Goal: Navigation & Orientation: Find specific page/section

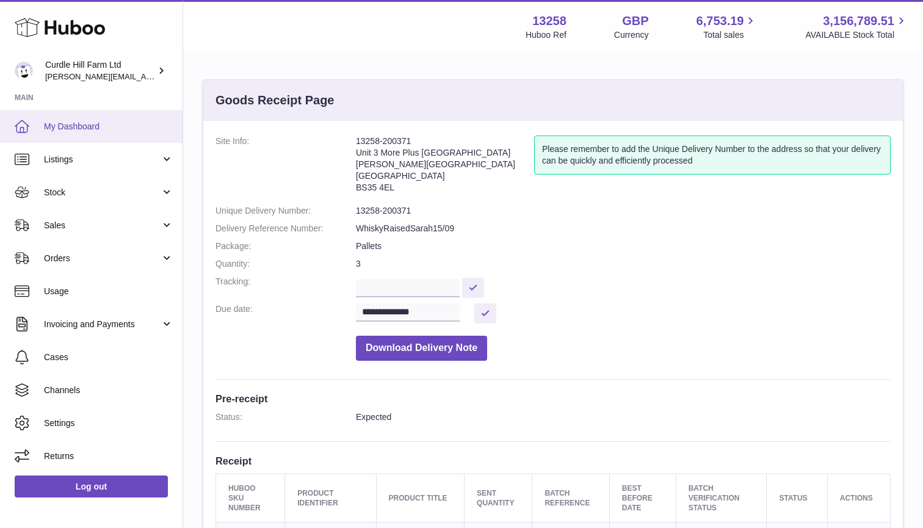
click at [42, 134] on link "My Dashboard" at bounding box center [91, 126] width 183 height 33
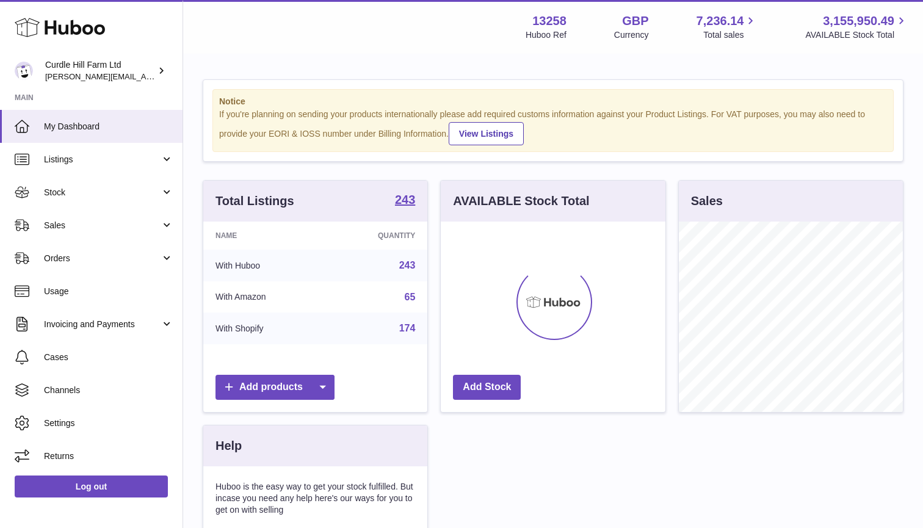
scroll to position [190, 225]
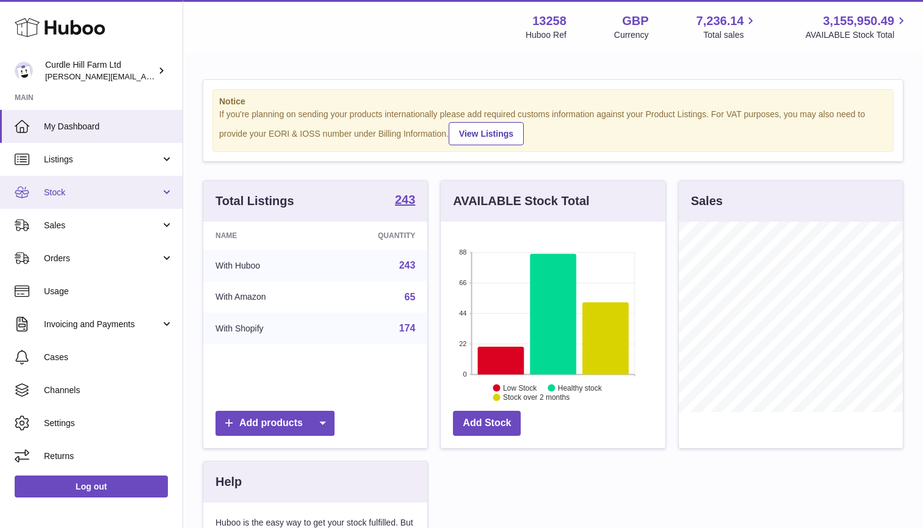
click at [71, 192] on span "Stock" at bounding box center [102, 193] width 117 height 12
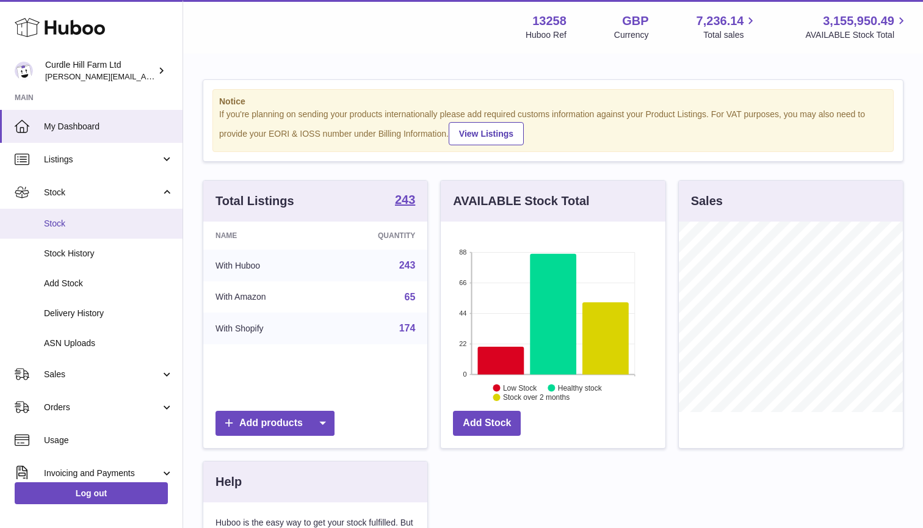
click at [71, 228] on link "Stock" at bounding box center [91, 224] width 183 height 30
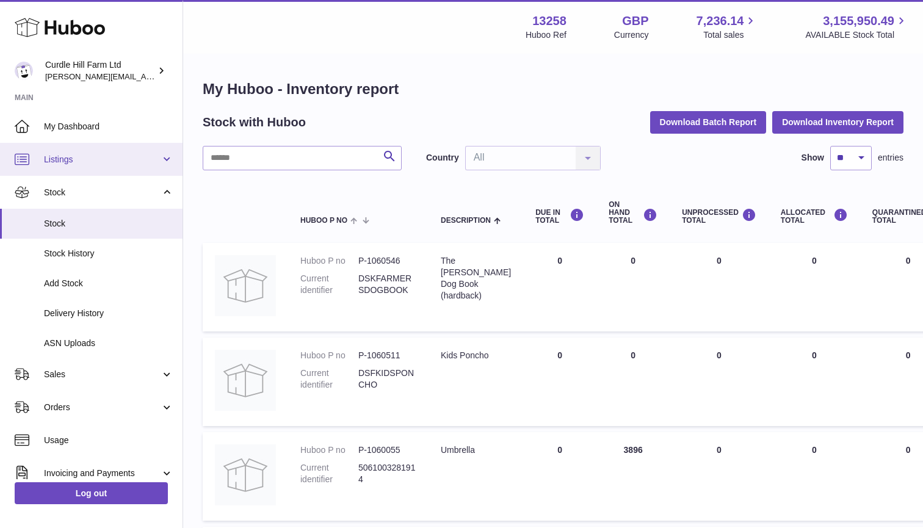
click at [98, 160] on span "Listings" at bounding box center [102, 160] width 117 height 12
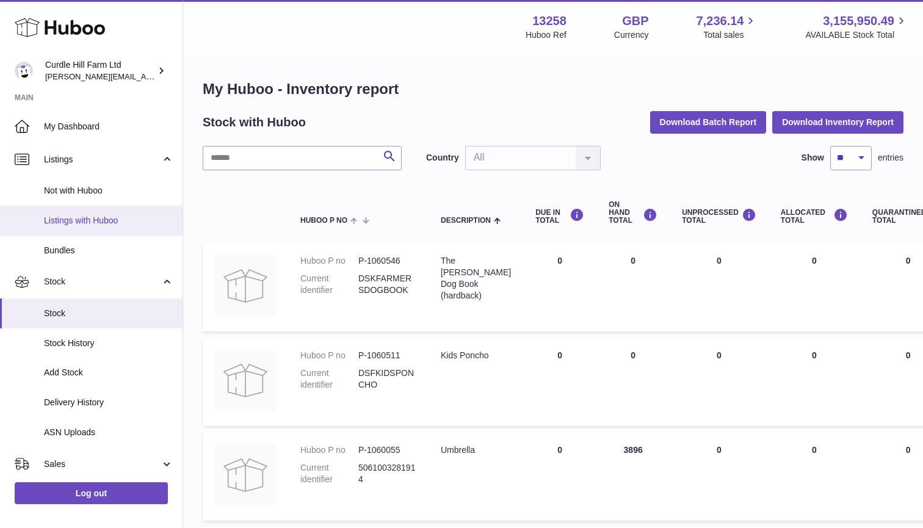
click at [87, 217] on span "Listings with Huboo" at bounding box center [108, 221] width 129 height 12
